Goal: Task Accomplishment & Management: Manage account settings

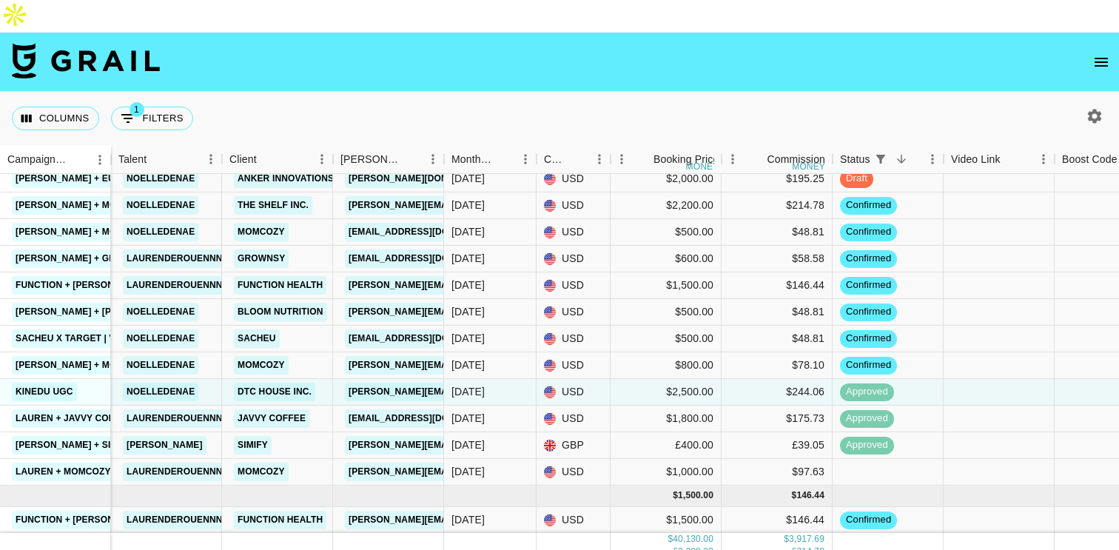
scroll to position [695, 185]
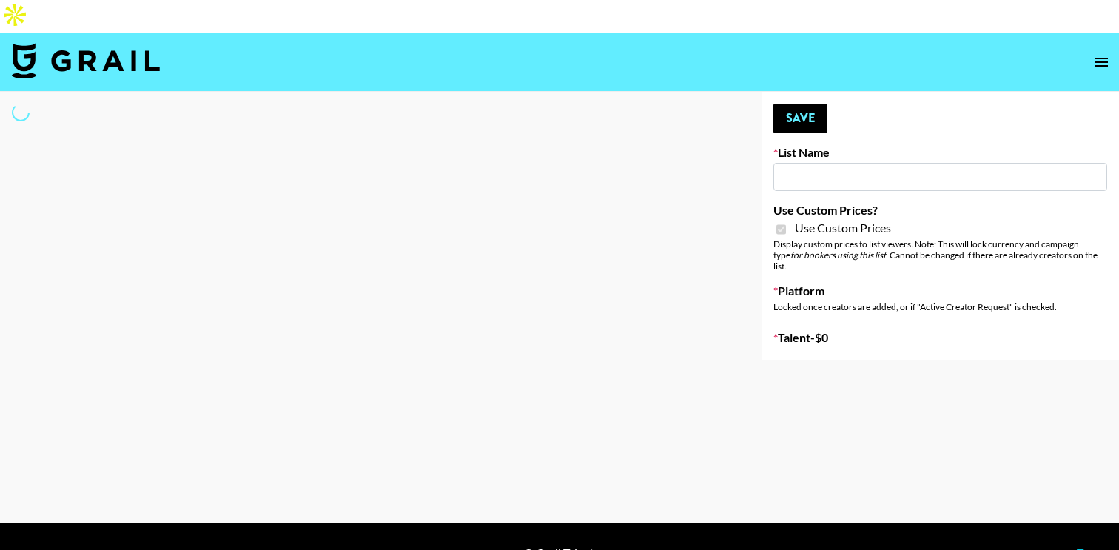
select select "Brand"
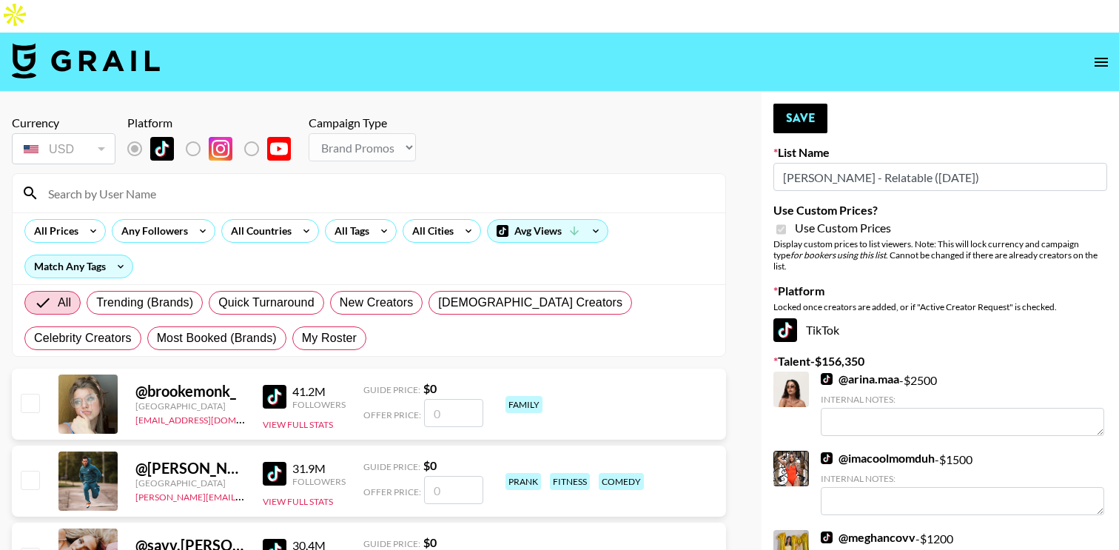
type input "[PERSON_NAME] - Relatable ([DATE])"
checkbox input "true"
click at [302, 329] on span "My Roster" at bounding box center [329, 338] width 55 height 18
click at [302, 338] on input "My Roster" at bounding box center [302, 338] width 0 height 0
radio input "true"
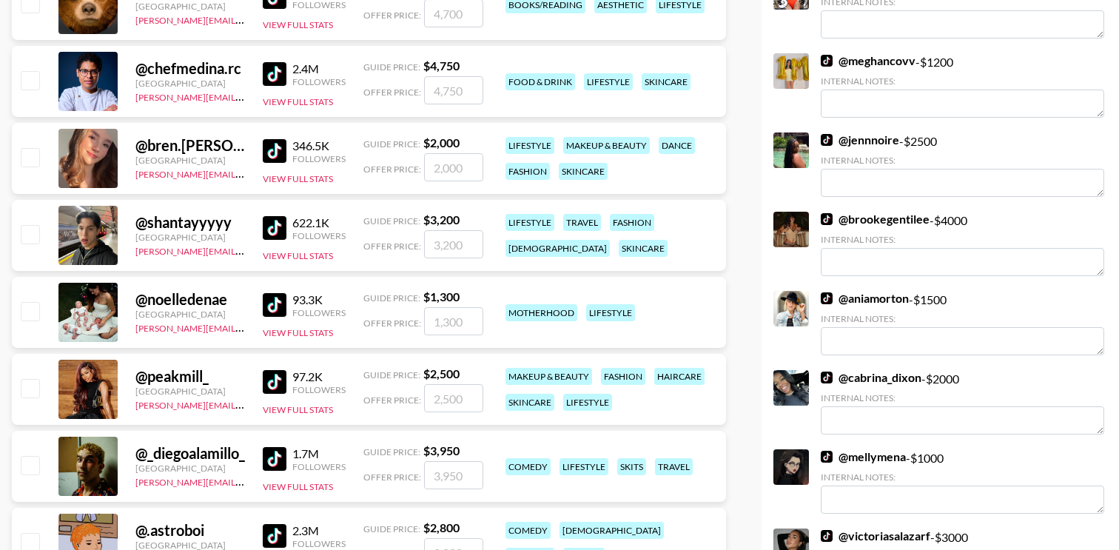
scroll to position [491, 0]
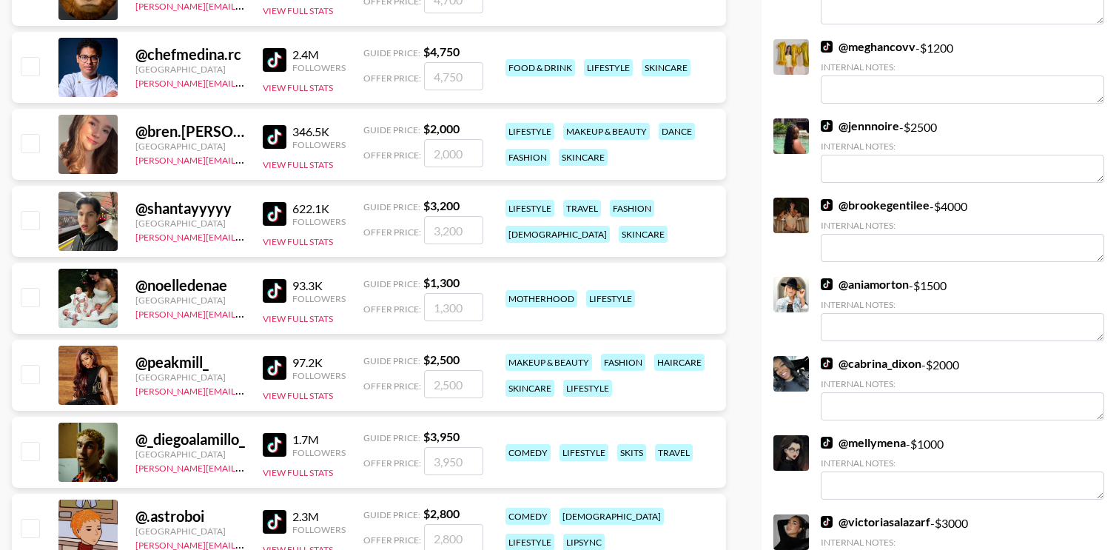
click at [31, 288] on input "checkbox" at bounding box center [30, 297] width 18 height 18
checkbox input "true"
click at [447, 293] on input "1300" at bounding box center [453, 307] width 59 height 28
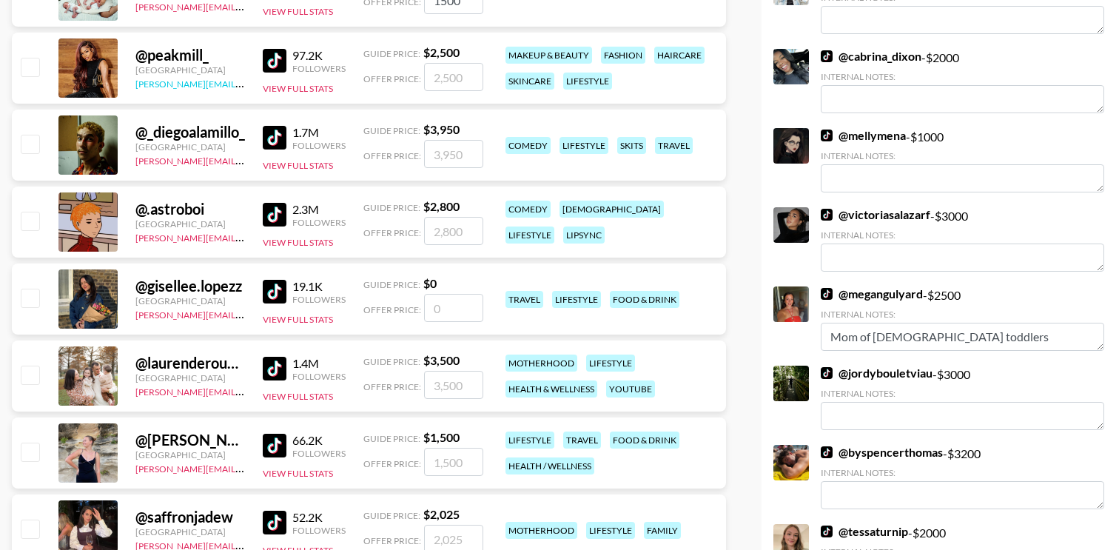
scroll to position [809, 0]
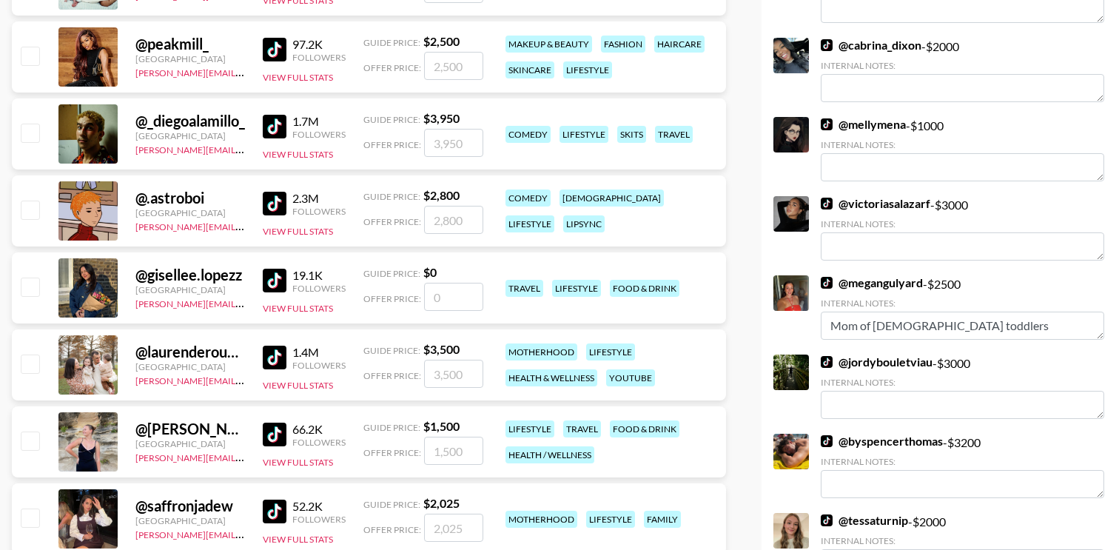
type input "1500"
click at [25, 355] on input "checkbox" at bounding box center [30, 364] width 18 height 18
checkbox input "true"
drag, startPoint x: 461, startPoint y: 342, endPoint x: 426, endPoint y: 342, distance: 35.5
click at [426, 360] on input "3500" at bounding box center [453, 374] width 59 height 28
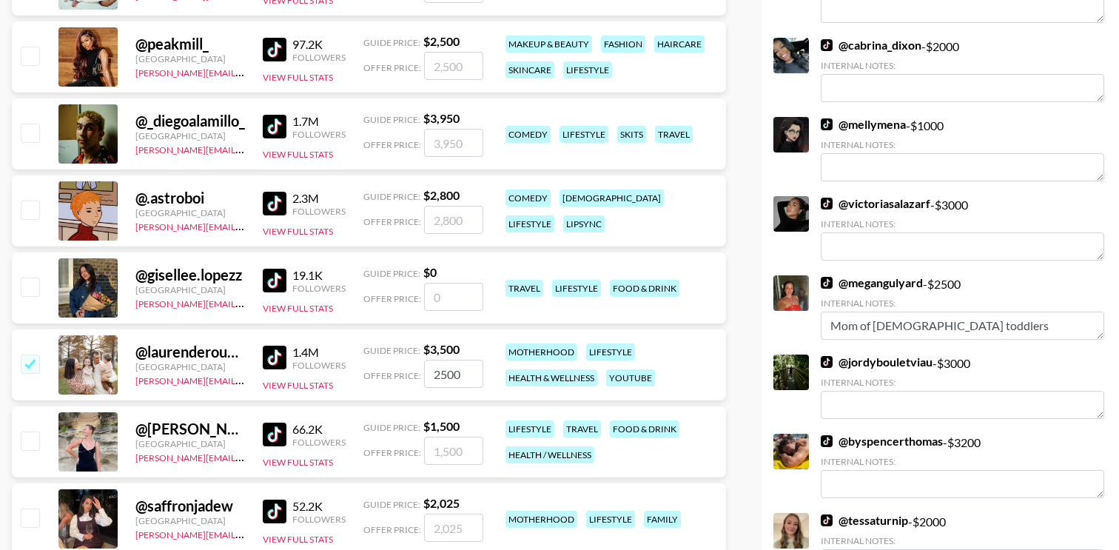
type input "2500"
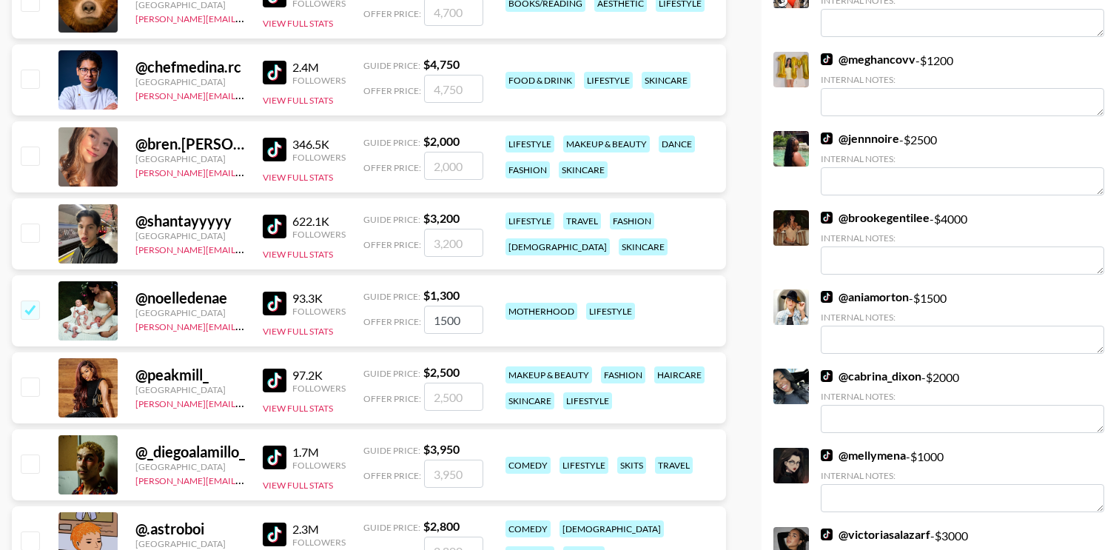
scroll to position [479, 0]
drag, startPoint x: 461, startPoint y: 292, endPoint x: 414, endPoint y: 291, distance: 46.6
click at [414, 305] on div "Offer Price: 1500" at bounding box center [424, 319] width 120 height 28
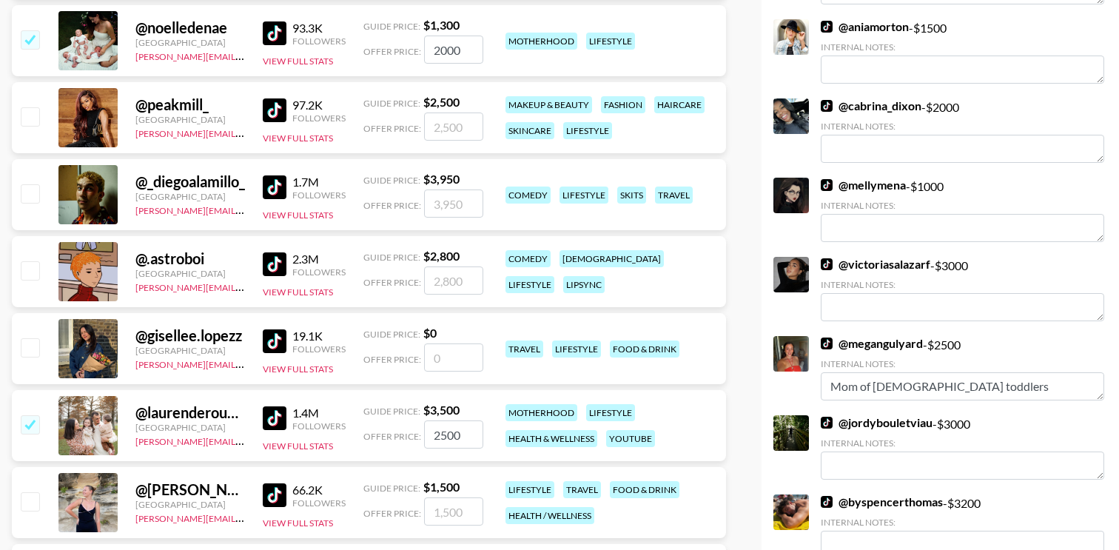
scroll to position [757, 0]
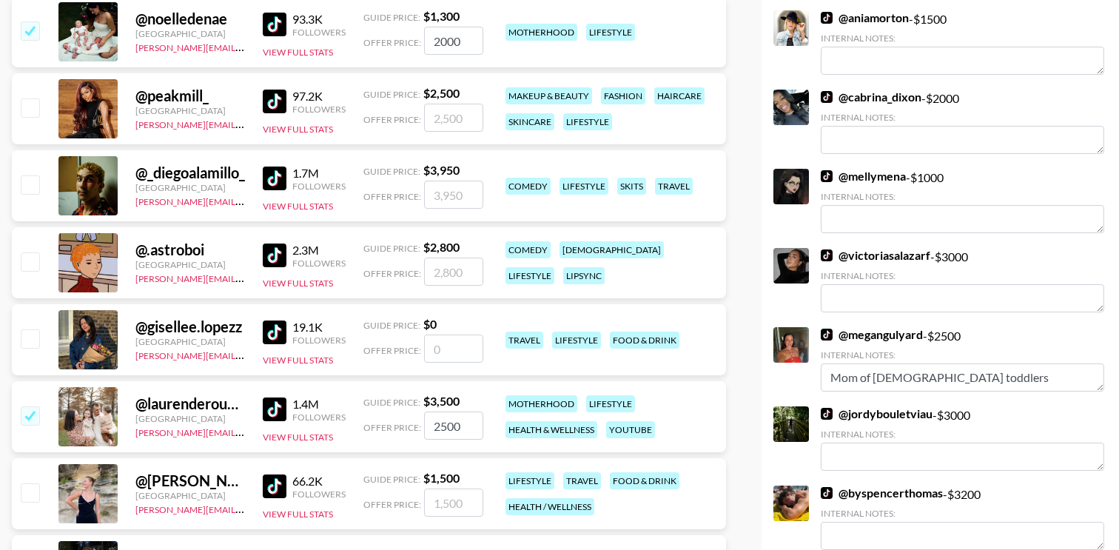
type input "2000"
drag, startPoint x: 466, startPoint y: 395, endPoint x: 429, endPoint y: 396, distance: 37.8
click at [429, 412] on input "2500" at bounding box center [453, 426] width 59 height 28
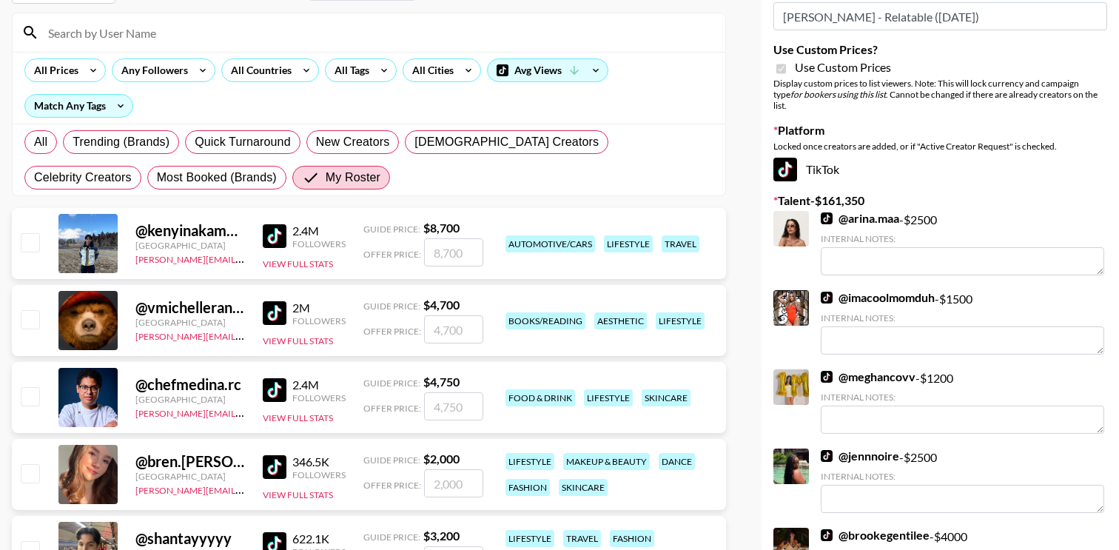
scroll to position [0, 0]
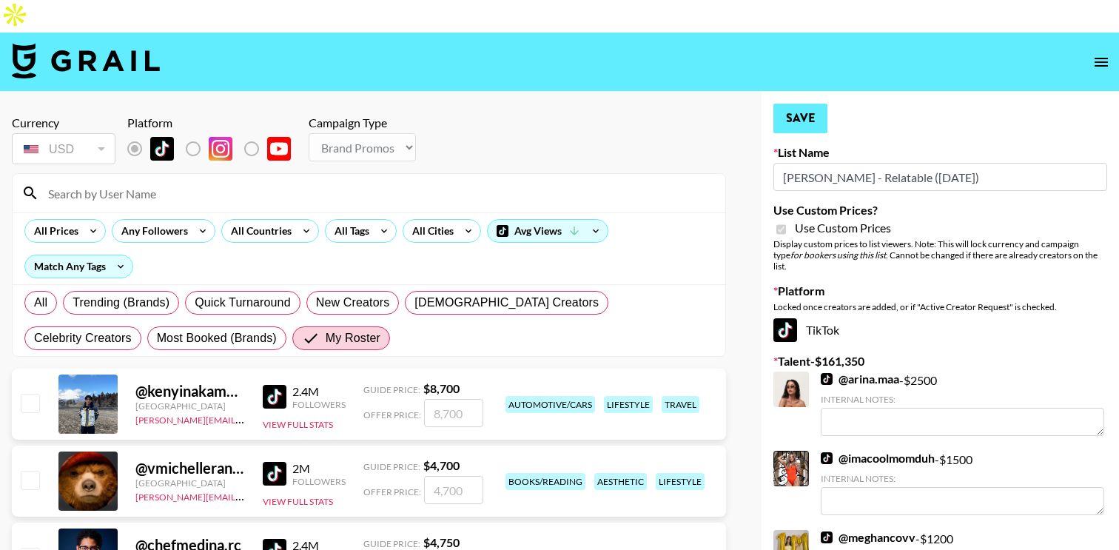
type input "3000"
click at [806, 104] on button "Save" at bounding box center [801, 119] width 54 height 30
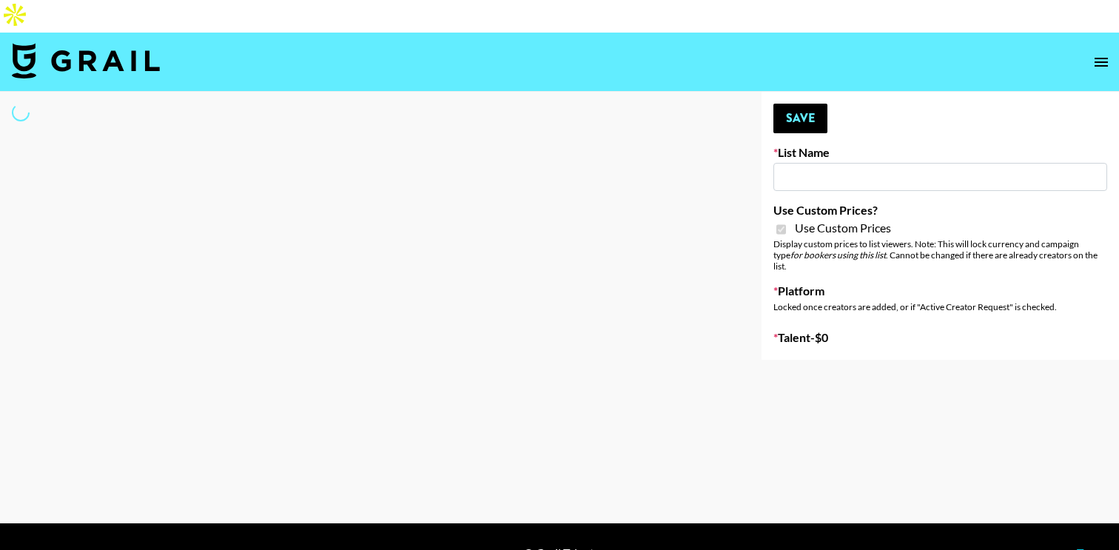
type input "Flimeal + Liveling"
checkbox input "true"
select select "Brand"
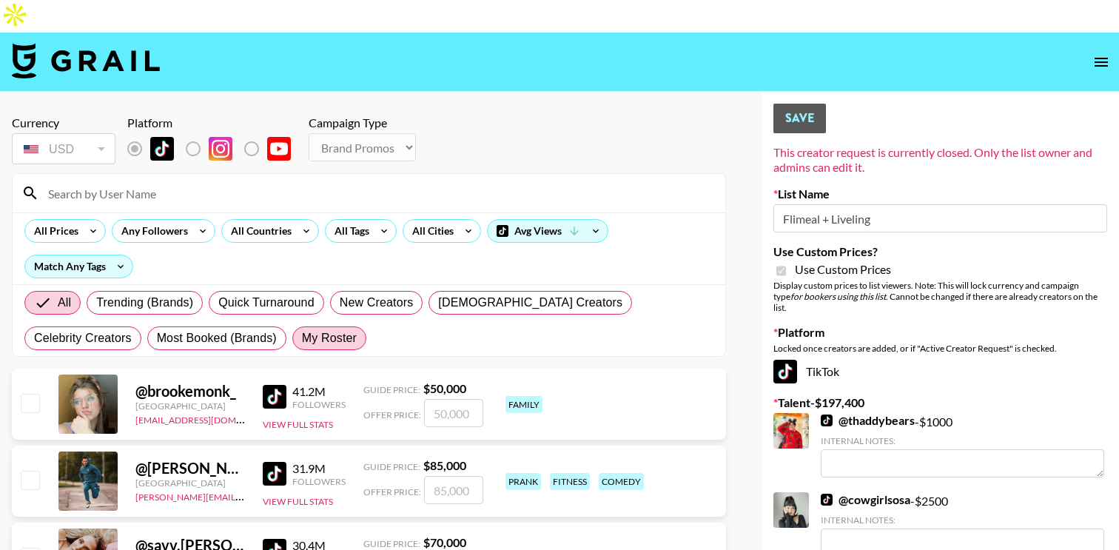
click at [302, 329] on span "My Roster" at bounding box center [329, 338] width 55 height 18
click at [302, 338] on input "My Roster" at bounding box center [302, 338] width 0 height 0
radio input "true"
